Goal: Task Accomplishment & Management: Manage account settings

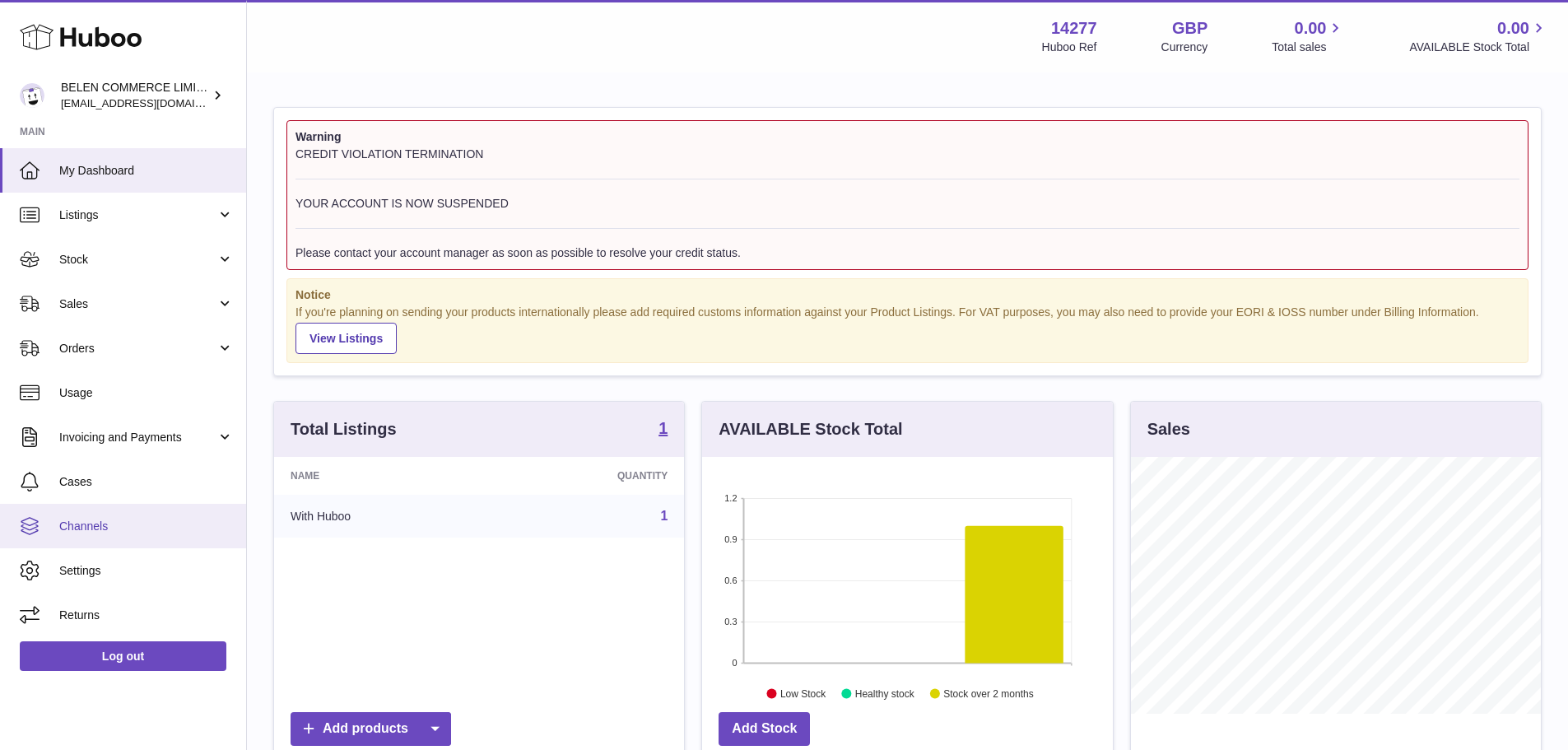
scroll to position [257, 411]
click at [107, 568] on span "Settings" at bounding box center [146, 571] width 174 height 16
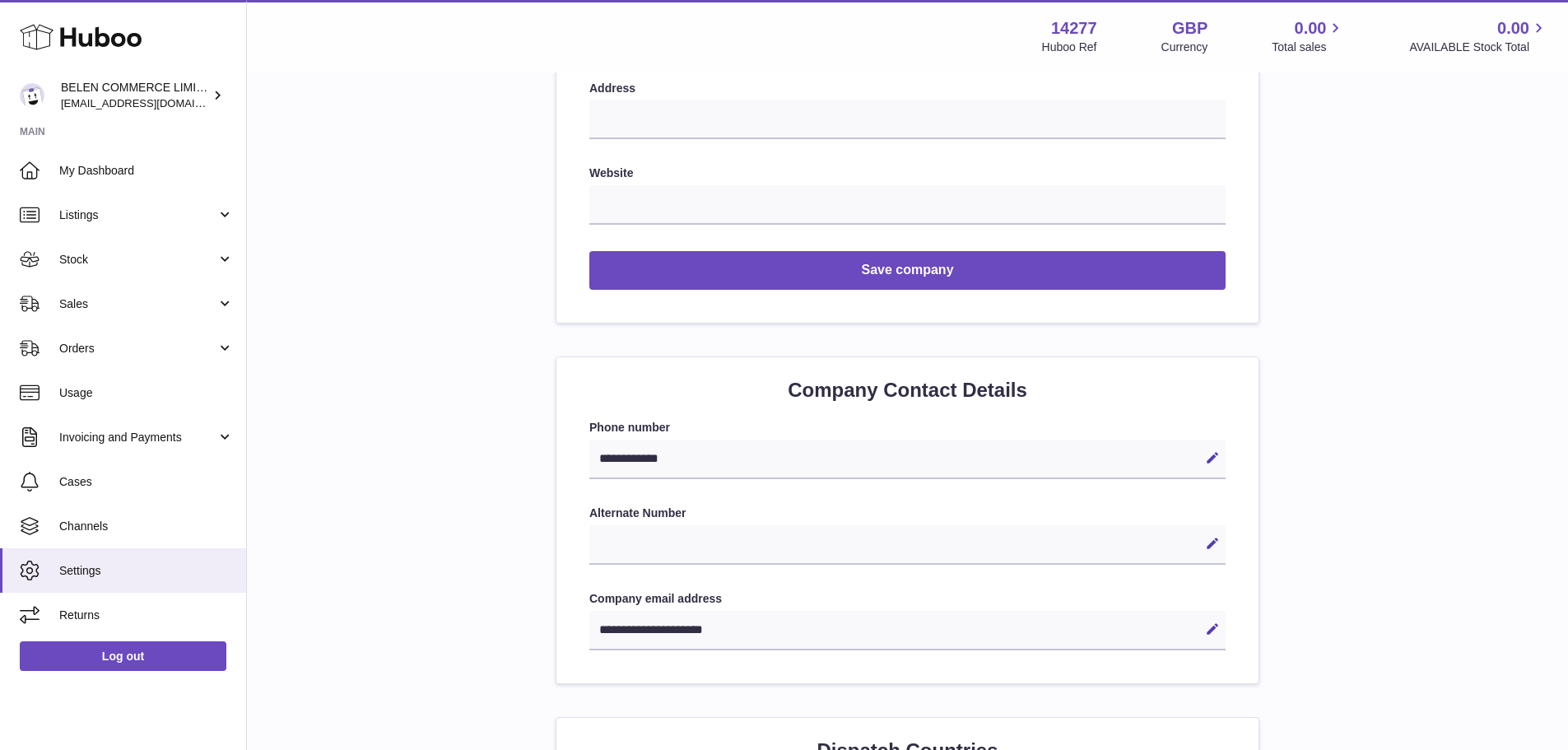
scroll to position [494, 0]
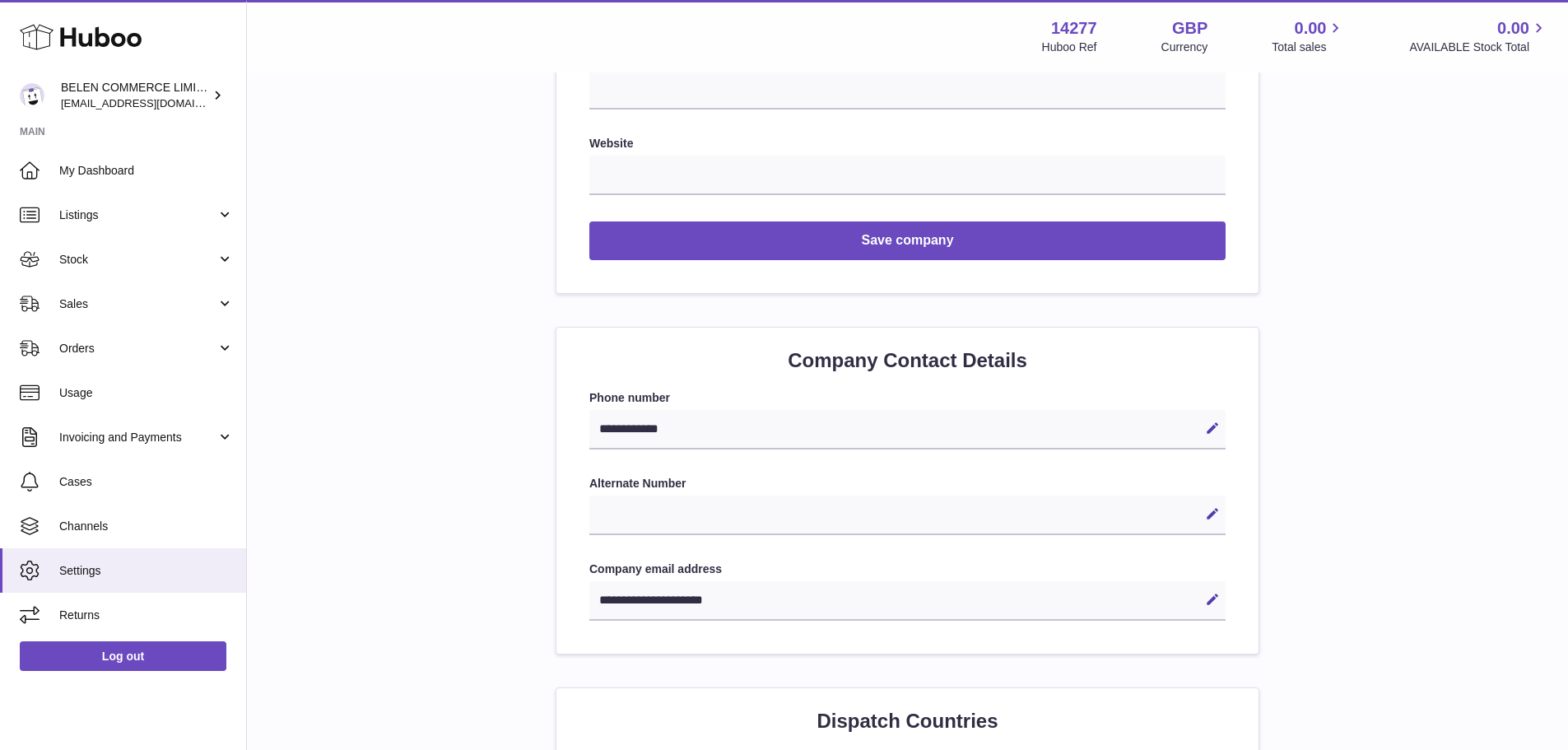
drag, startPoint x: 701, startPoint y: 424, endPoint x: 615, endPoint y: 430, distance: 86.2
click at [615, 430] on div "**********" at bounding box center [907, 429] width 637 height 39
drag, startPoint x: 688, startPoint y: 427, endPoint x: 607, endPoint y: 431, distance: 81.1
click at [607, 431] on div "**********" at bounding box center [907, 429] width 637 height 39
click at [1216, 431] on icon at bounding box center [1213, 428] width 15 height 15
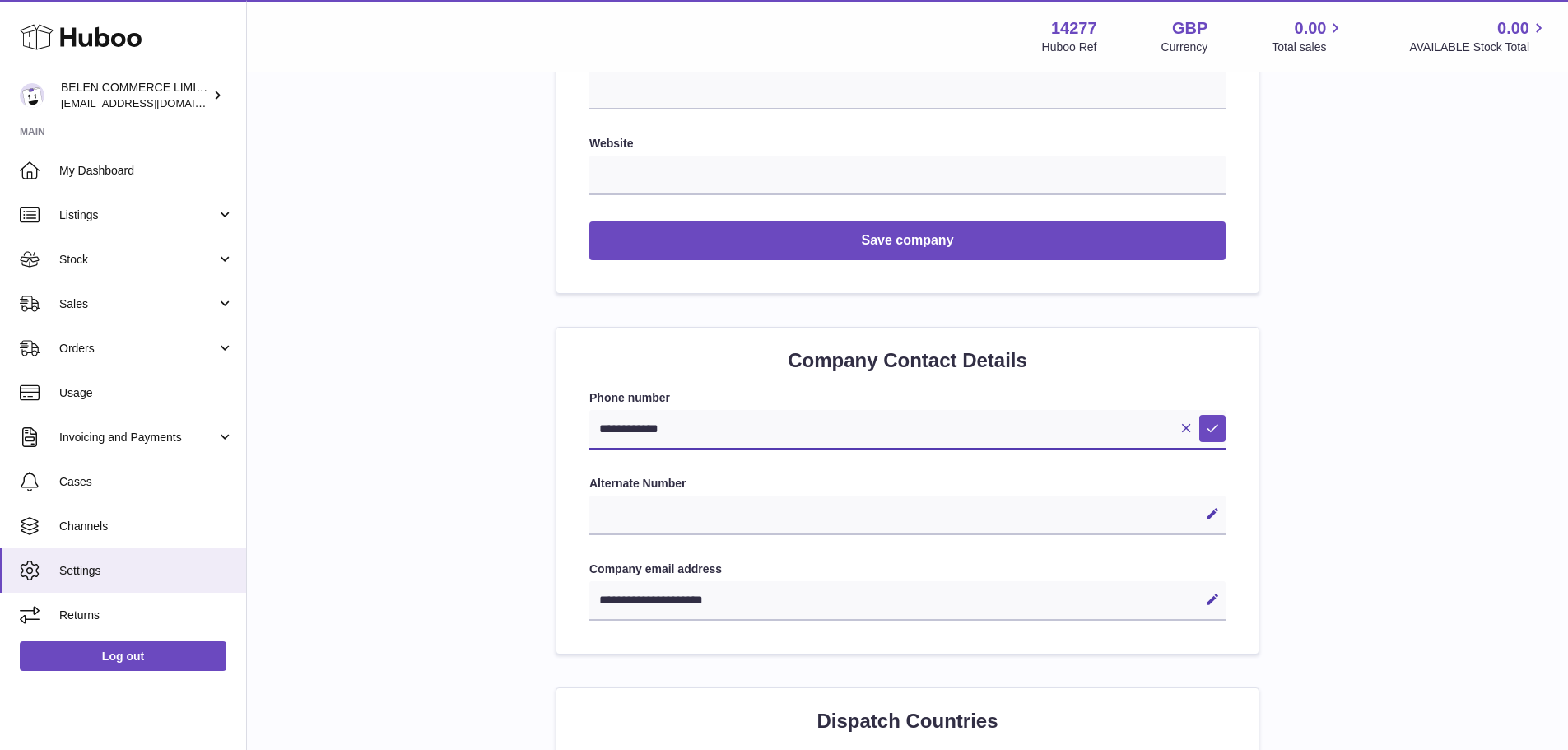
drag, startPoint x: 730, startPoint y: 430, endPoint x: 520, endPoint y: 450, distance: 211.0
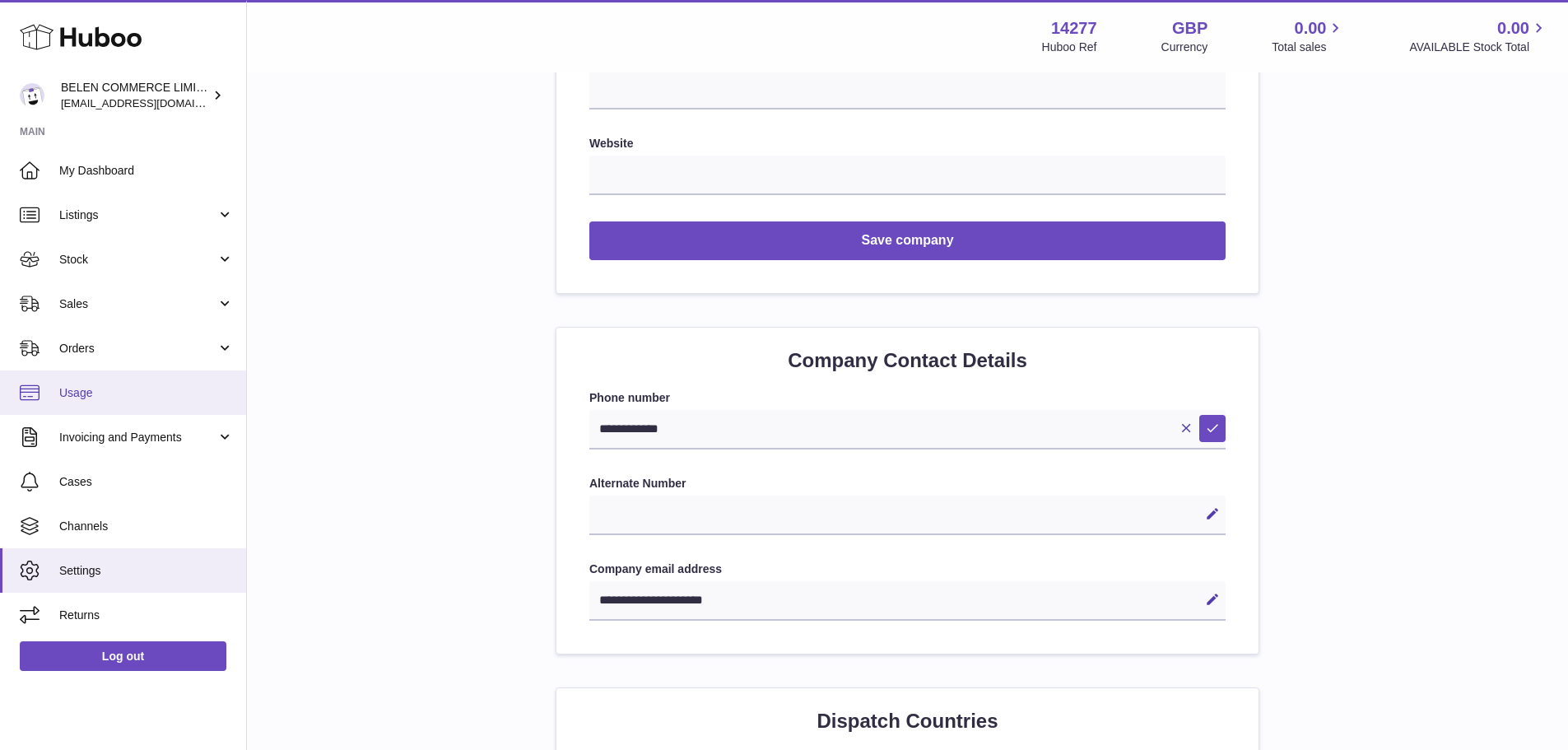
click at [102, 394] on span "Usage" at bounding box center [146, 393] width 174 height 16
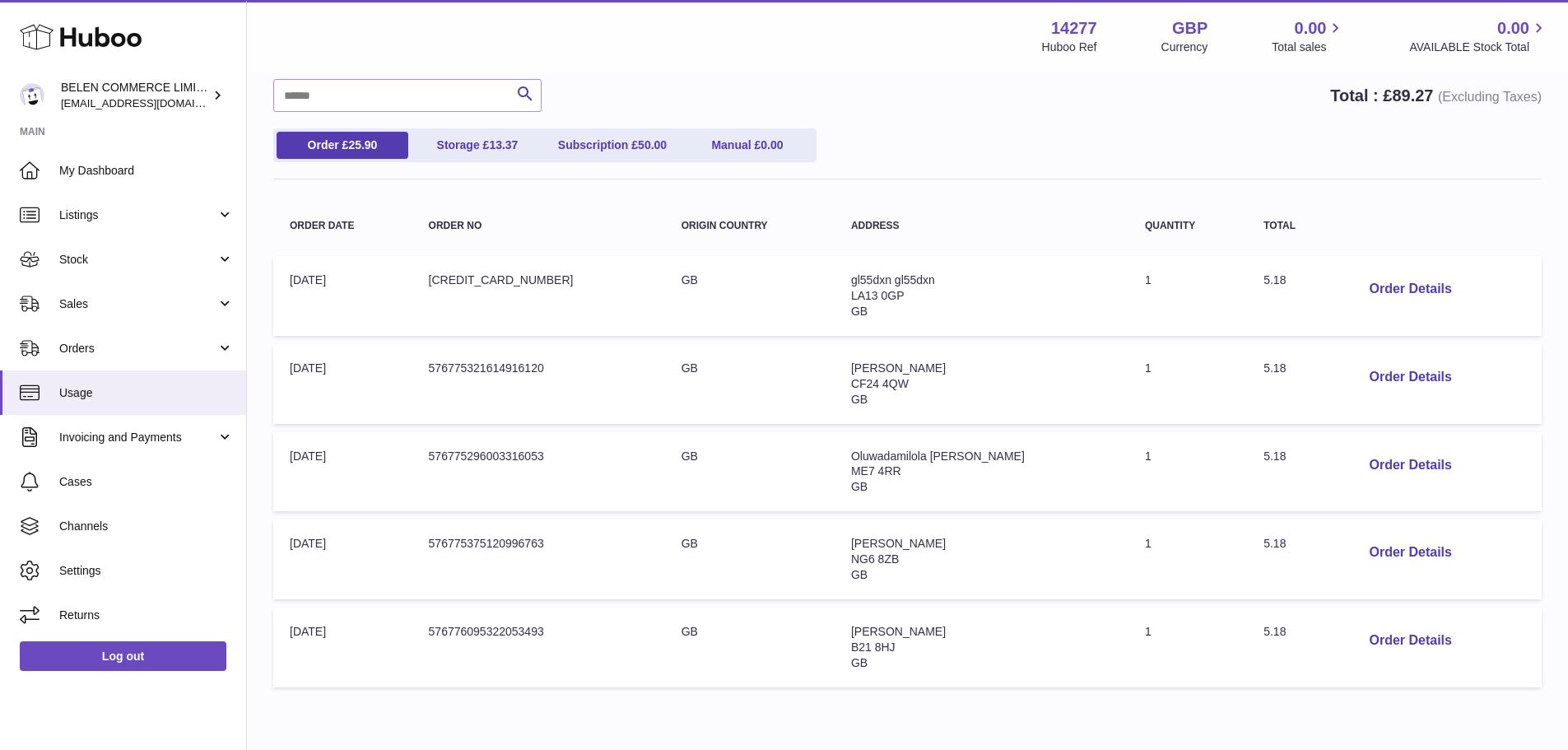
scroll to position [164, 0]
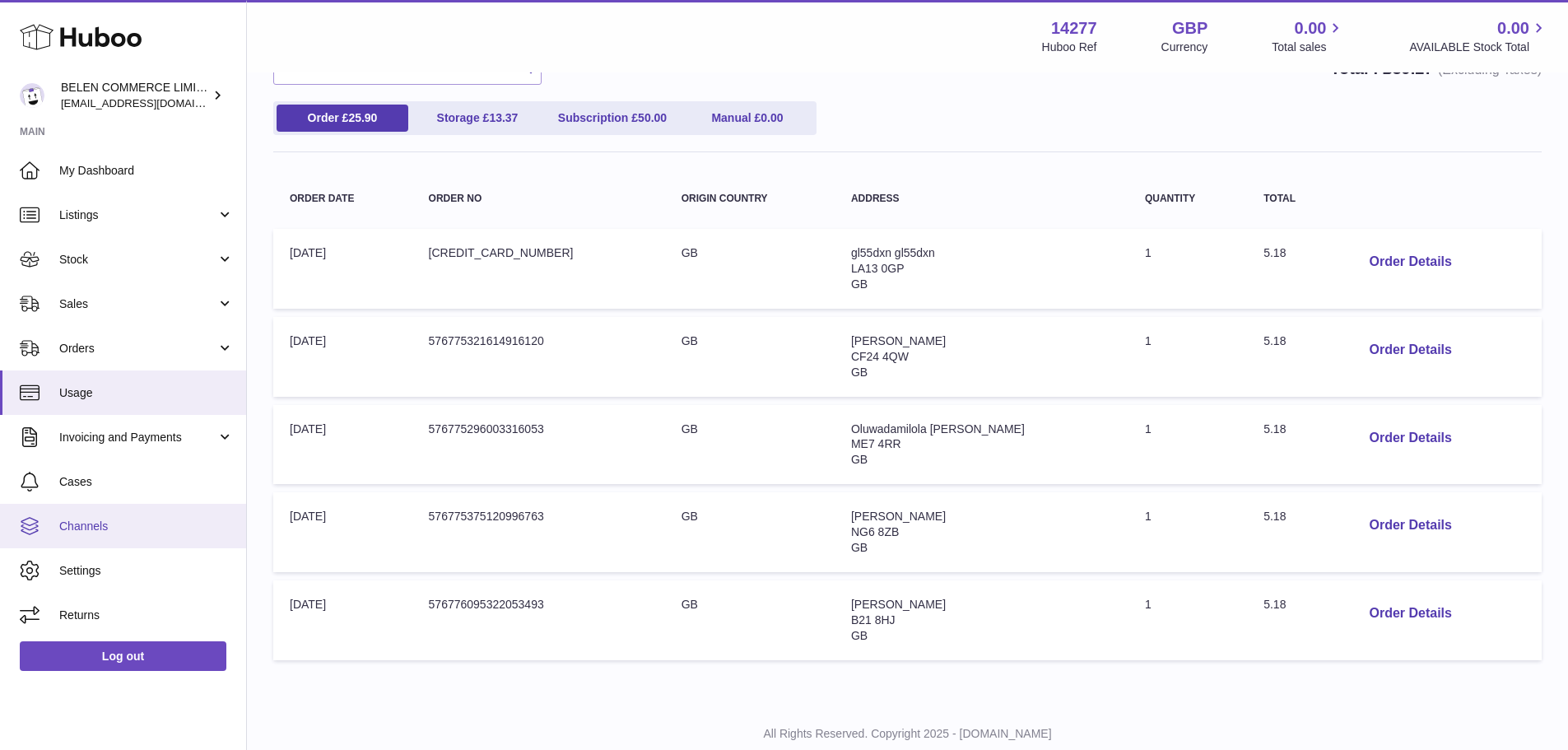
click at [98, 514] on link "Channels" at bounding box center [123, 526] width 246 height 44
